Goal: Task Accomplishment & Management: Use online tool/utility

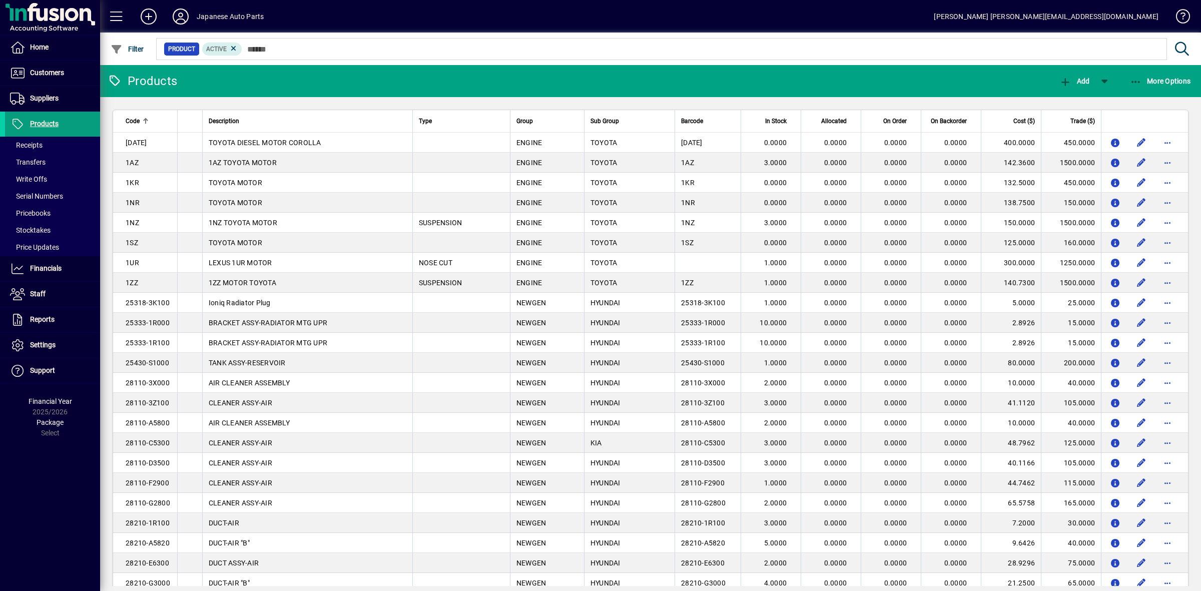
click at [274, 49] on input "text" at bounding box center [700, 49] width 917 height 14
click at [30, 75] on span "Customers" at bounding box center [47, 73] width 34 height 8
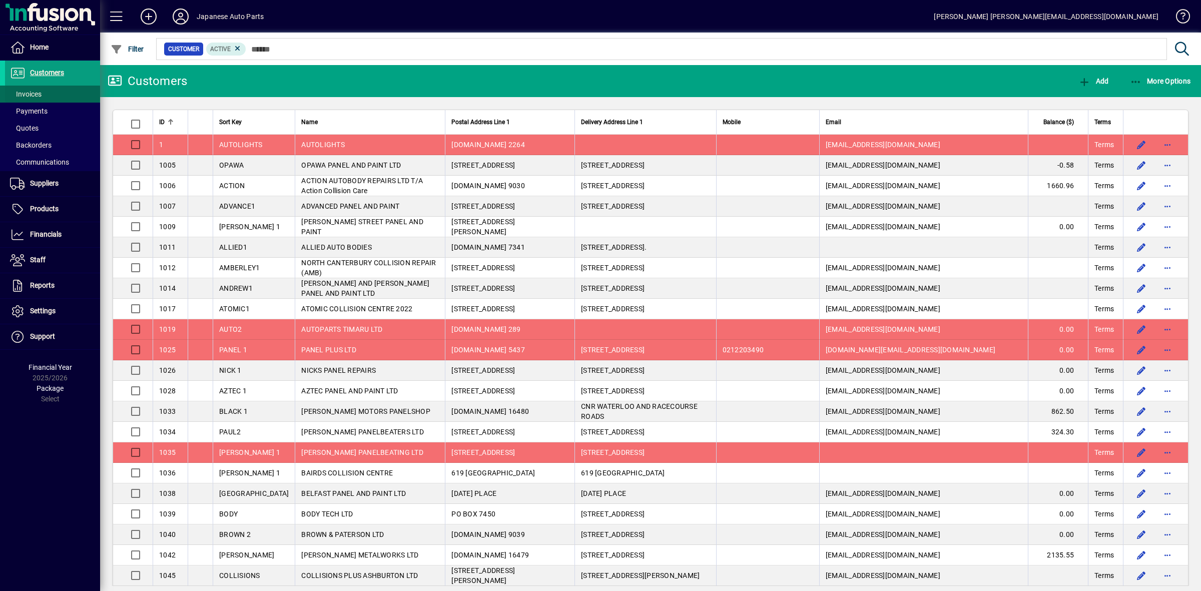
click at [37, 93] on span "Invoices" at bounding box center [26, 94] width 32 height 8
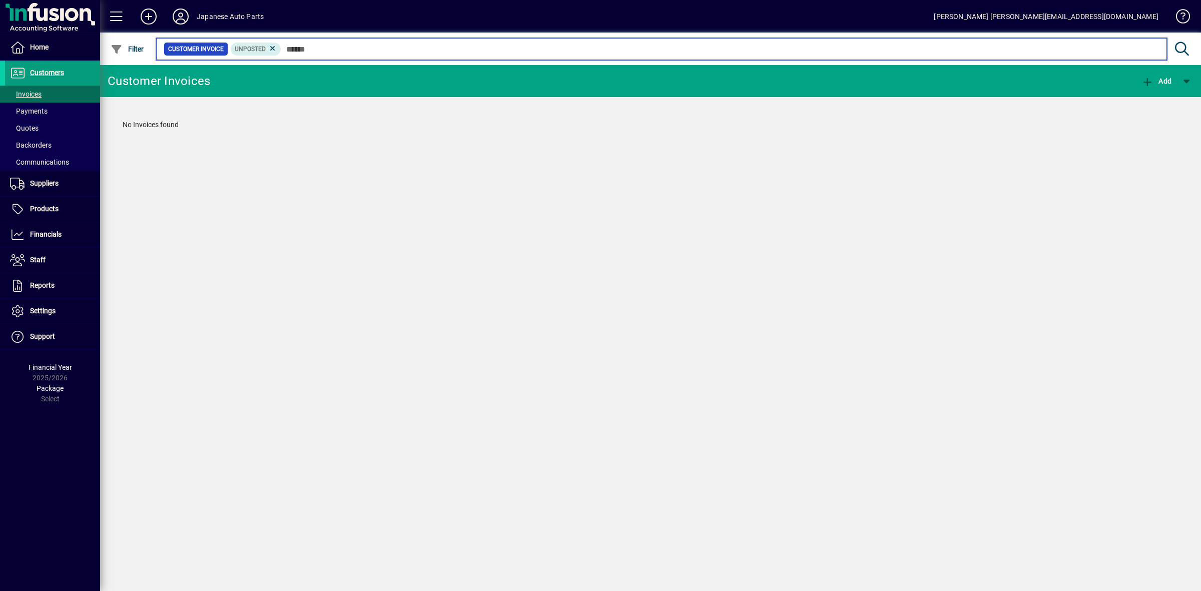
click at [314, 48] on input "text" at bounding box center [720, 49] width 878 height 14
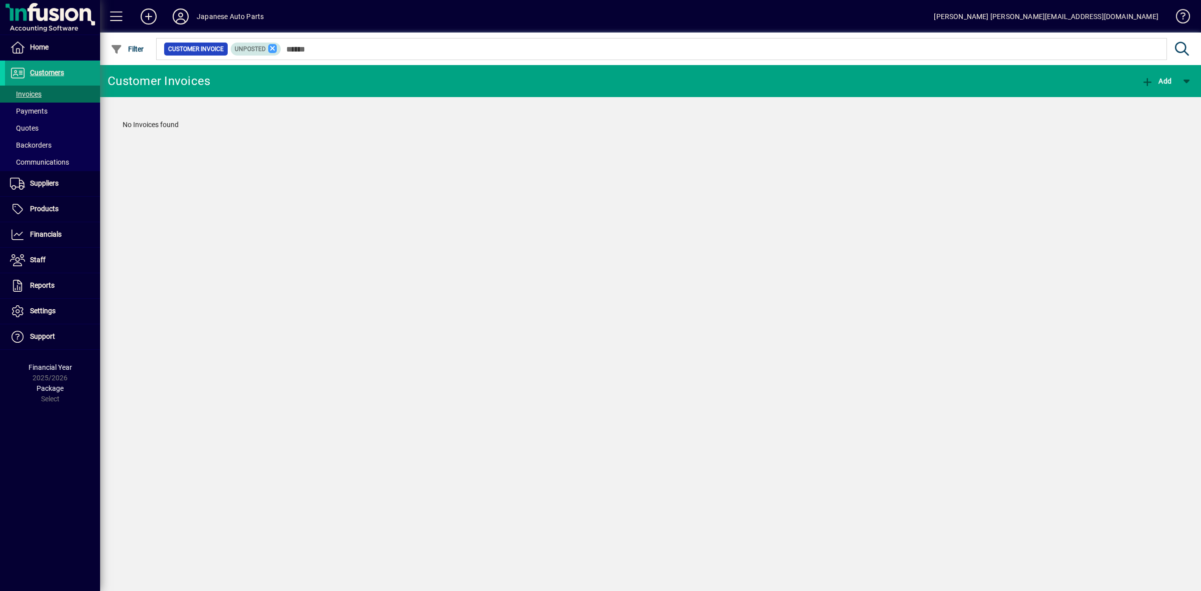
click at [269, 48] on icon at bounding box center [272, 48] width 9 height 9
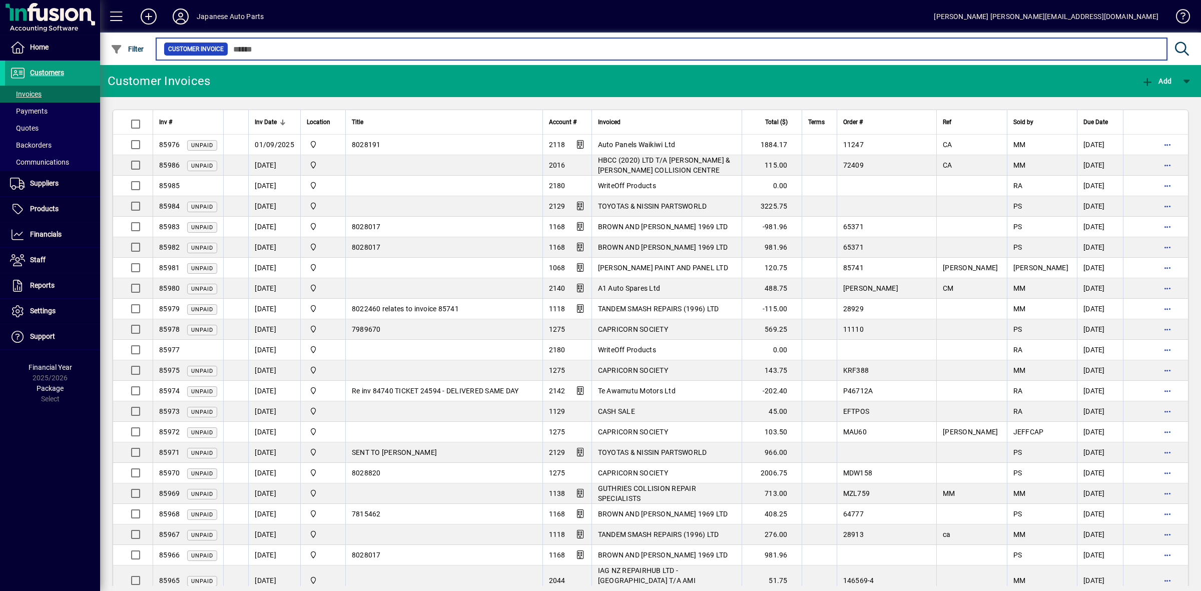
click at [269, 48] on input "text" at bounding box center [693, 49] width 931 height 14
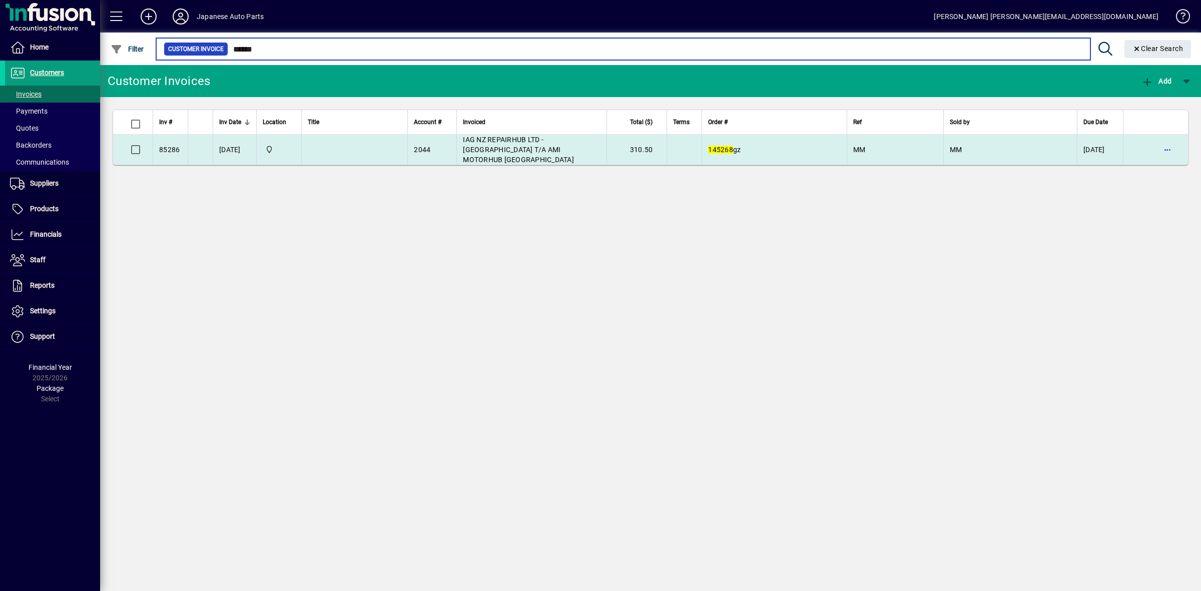
type input "******"
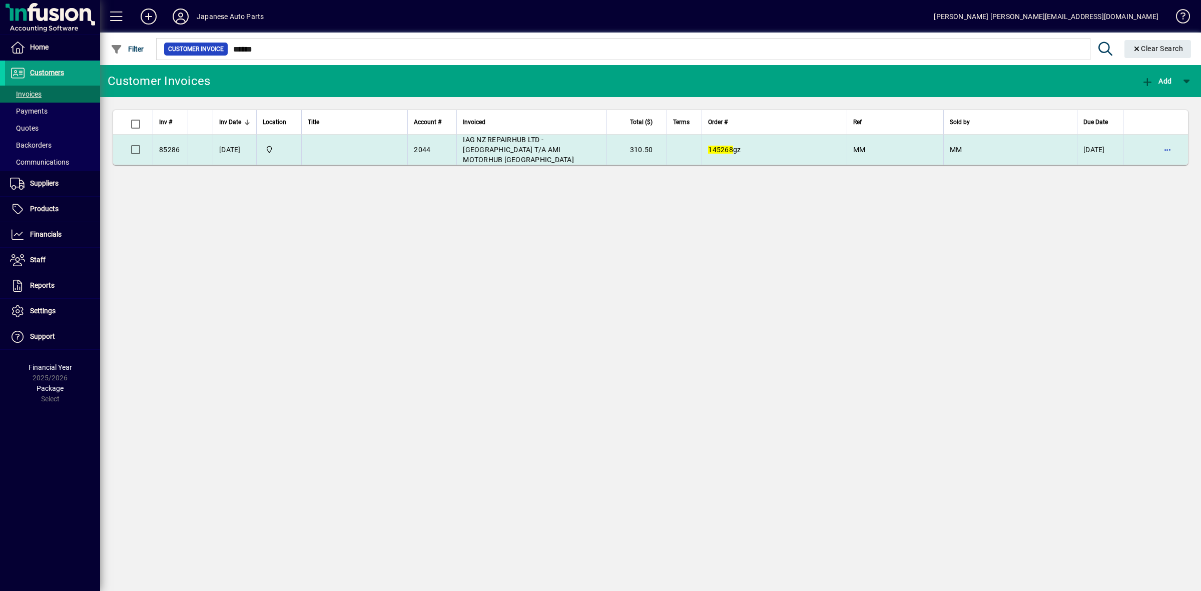
click at [326, 143] on td at bounding box center [354, 150] width 106 height 30
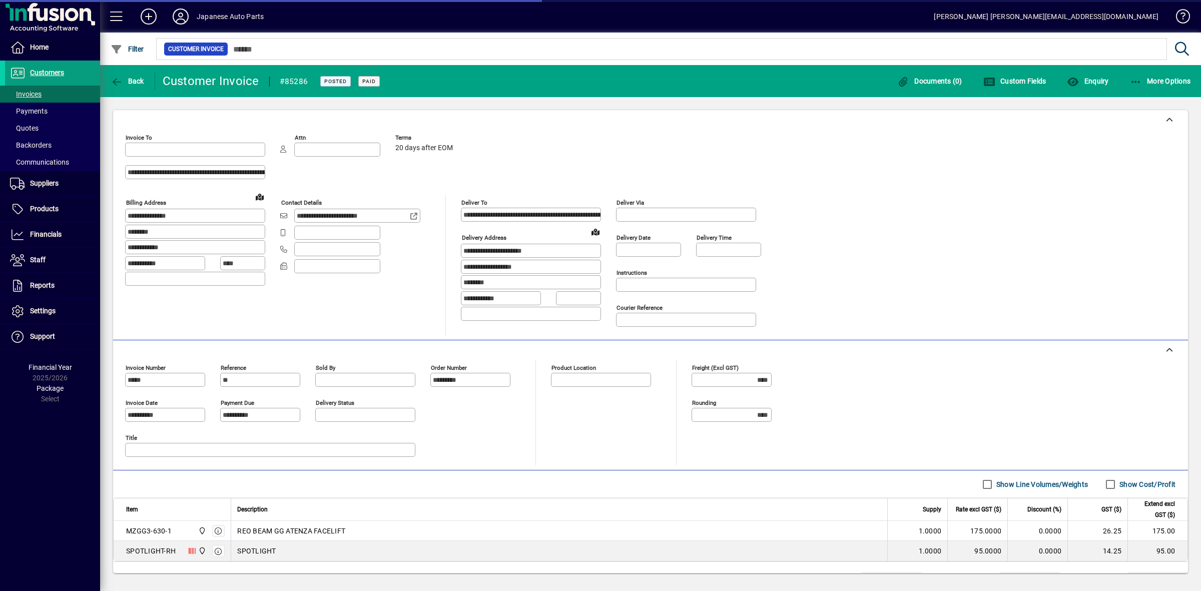
type input "**********"
type input "*******"
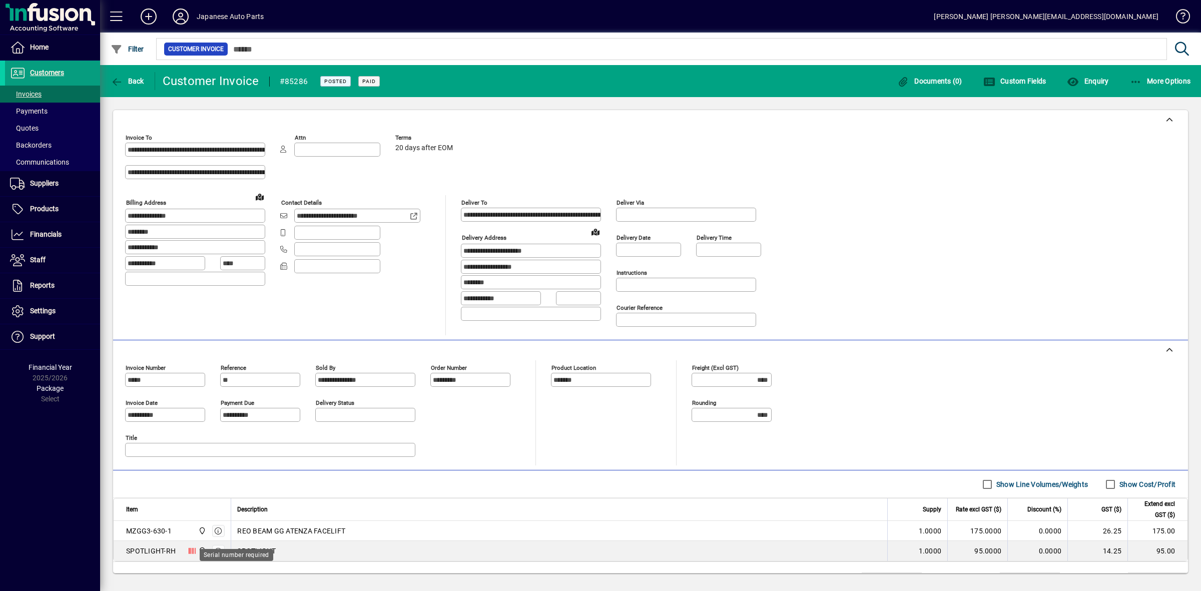
click at [200, 555] on div "Serial number required" at bounding box center [237, 555] width 74 height 12
click at [192, 555] on icon at bounding box center [192, 551] width 7 height 7
click at [191, 554] on icon at bounding box center [192, 551] width 7 height 7
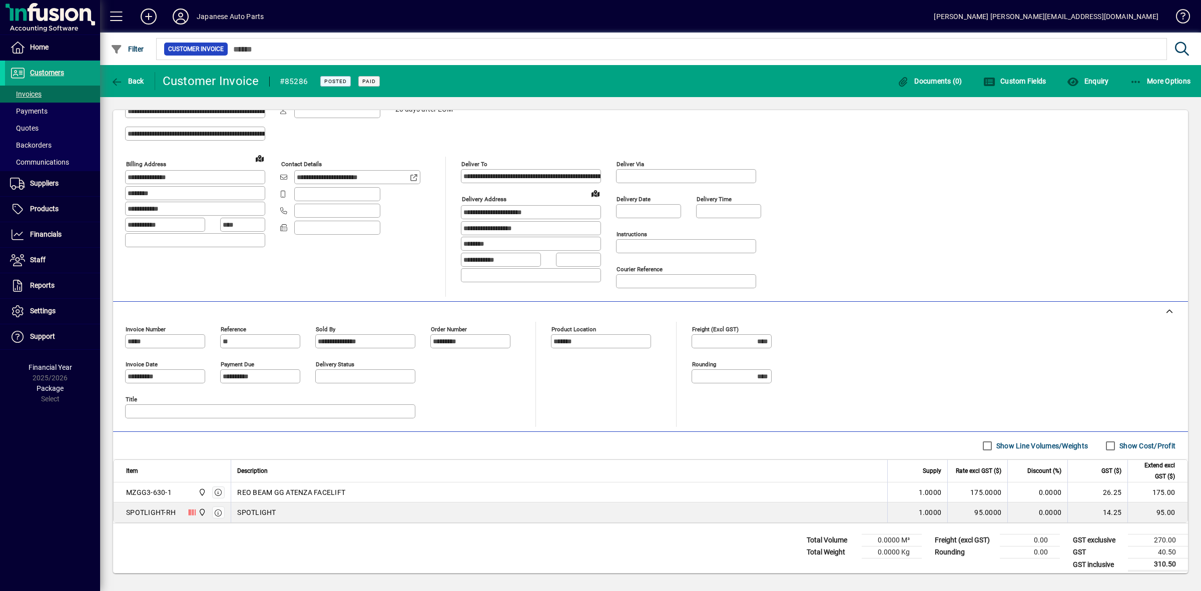
scroll to position [49, 0]
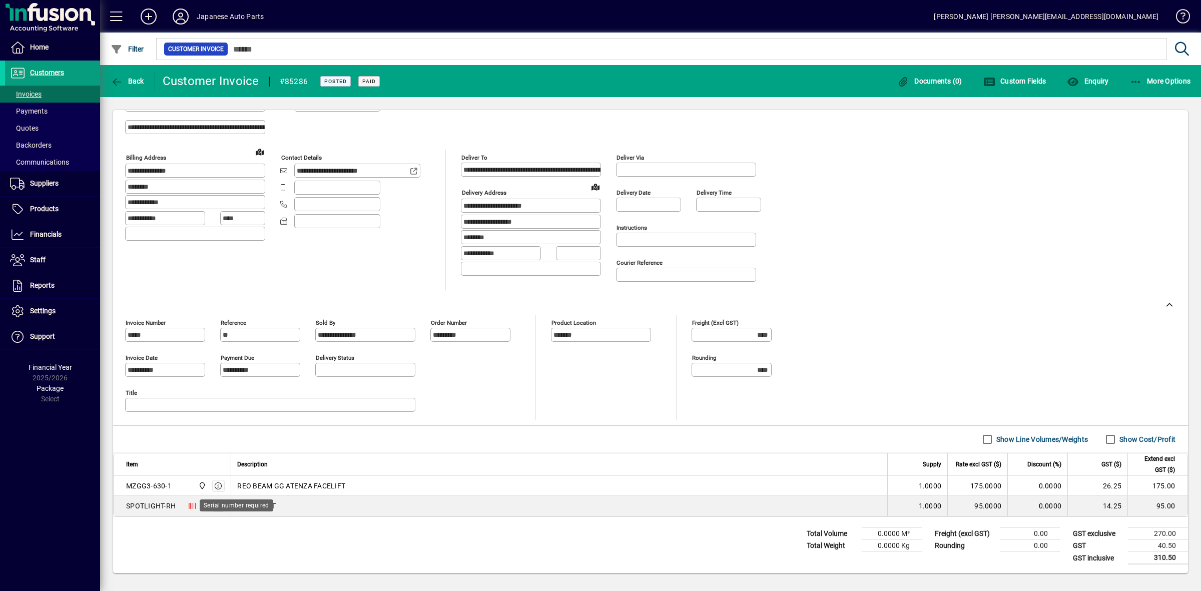
click at [190, 507] on icon at bounding box center [192, 506] width 7 height 7
click at [190, 506] on icon at bounding box center [192, 506] width 7 height 7
click at [192, 501] on app-serial-number-label at bounding box center [190, 506] width 11 height 10
